Goal: Information Seeking & Learning: Learn about a topic

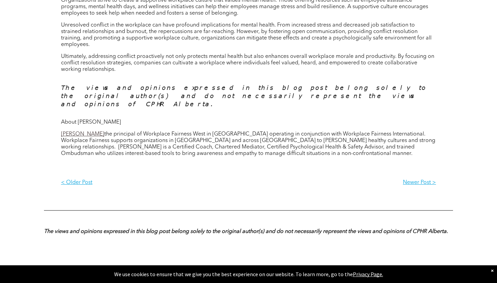
scroll to position [566, 0]
